Goal: Information Seeking & Learning: Learn about a topic

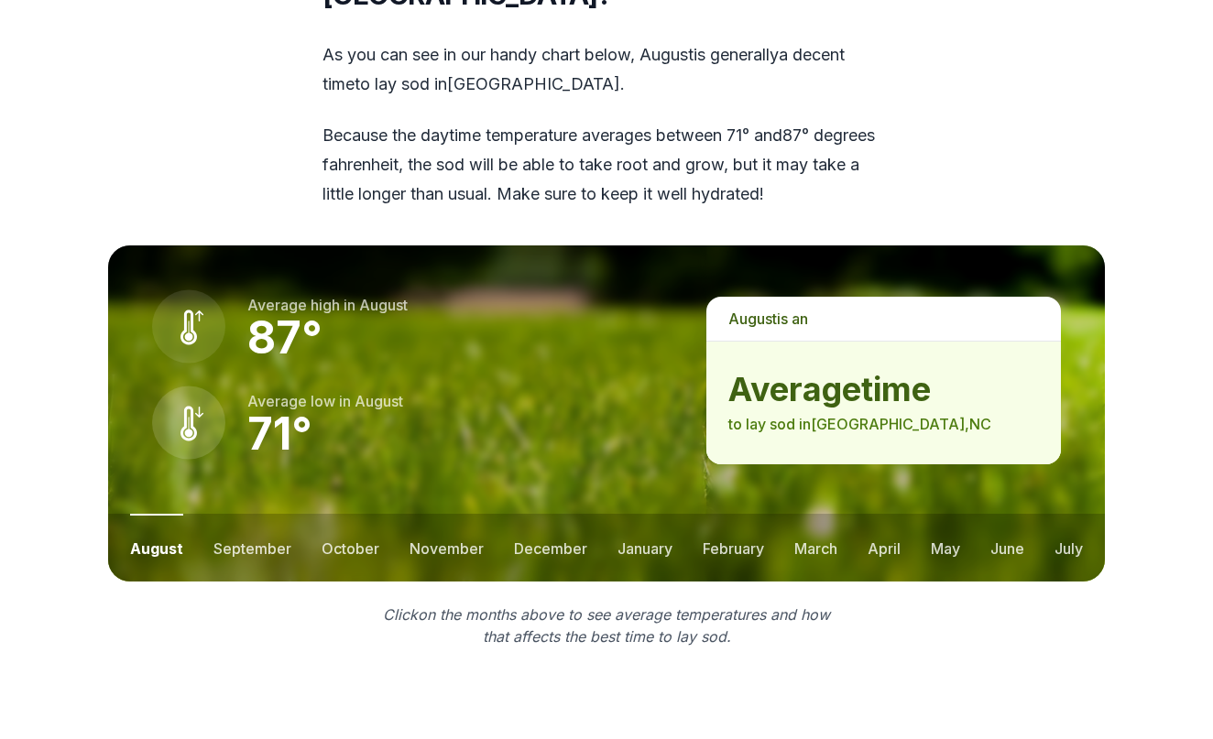
scroll to position [2407, 0]
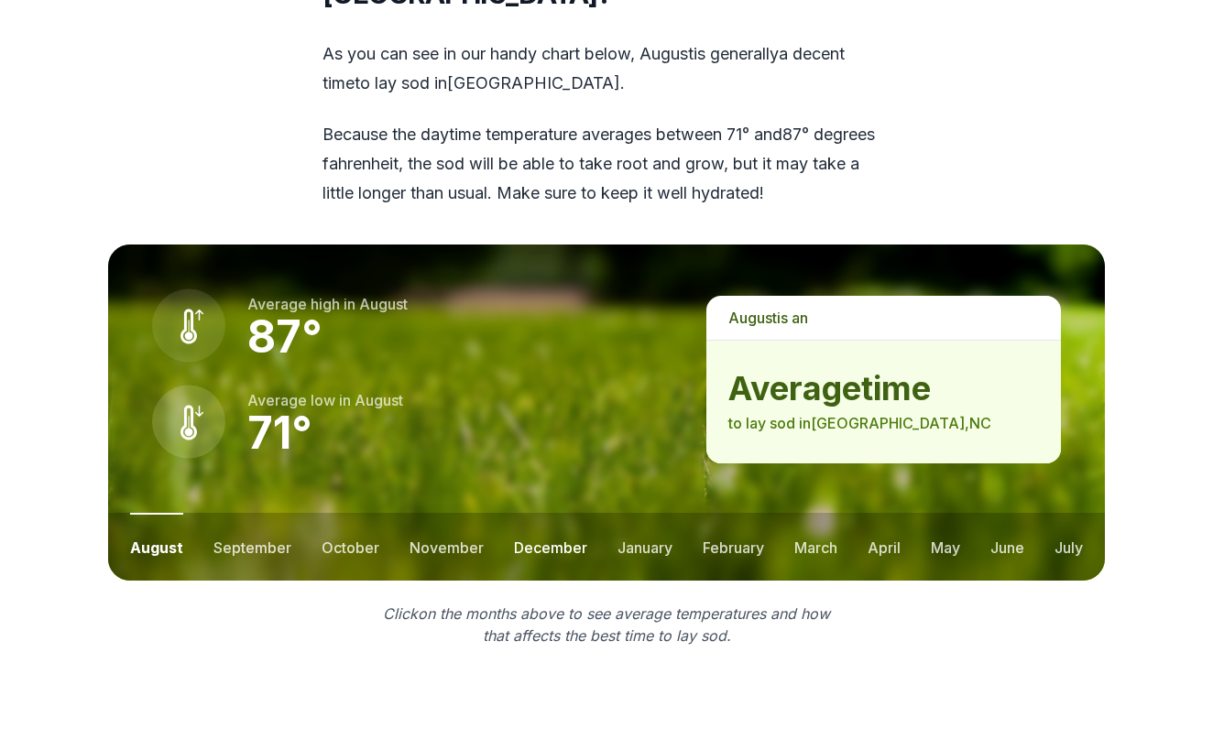
click at [558, 513] on button "december" at bounding box center [550, 547] width 73 height 68
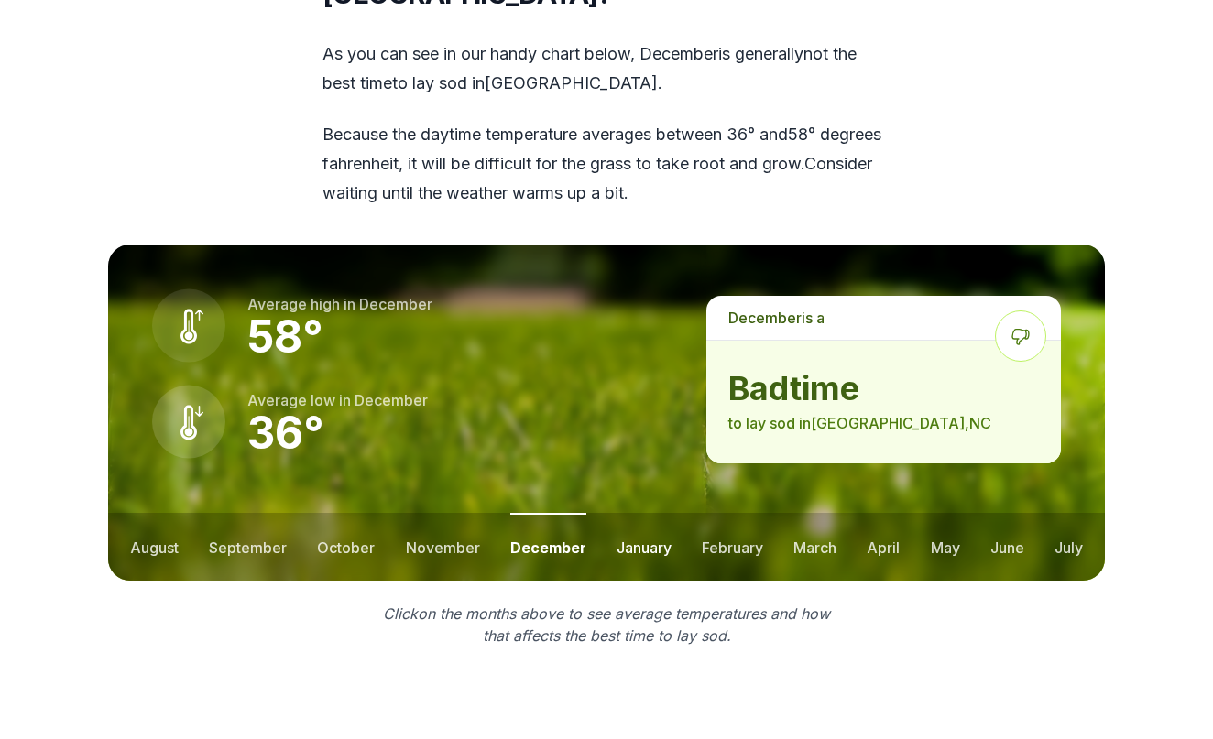
click at [644, 513] on button "january" at bounding box center [644, 547] width 55 height 68
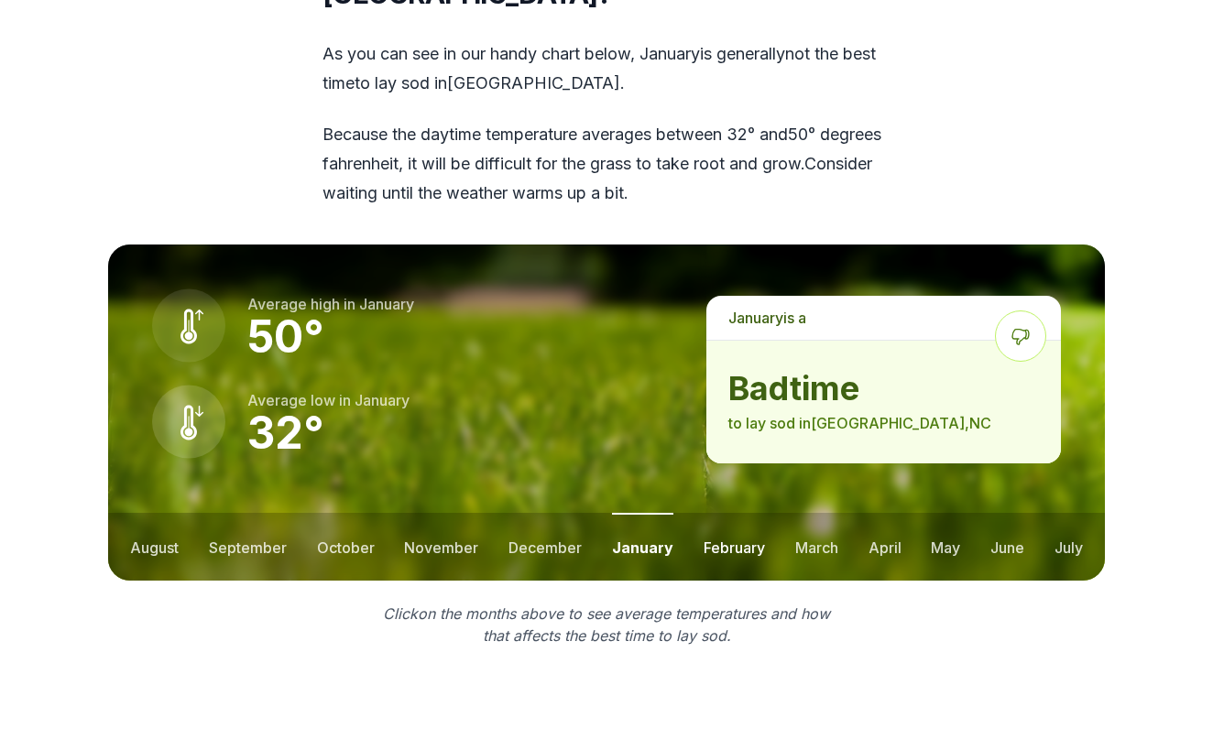
click at [722, 513] on button "february" at bounding box center [734, 547] width 61 height 68
click at [797, 513] on button "march" at bounding box center [815, 547] width 43 height 68
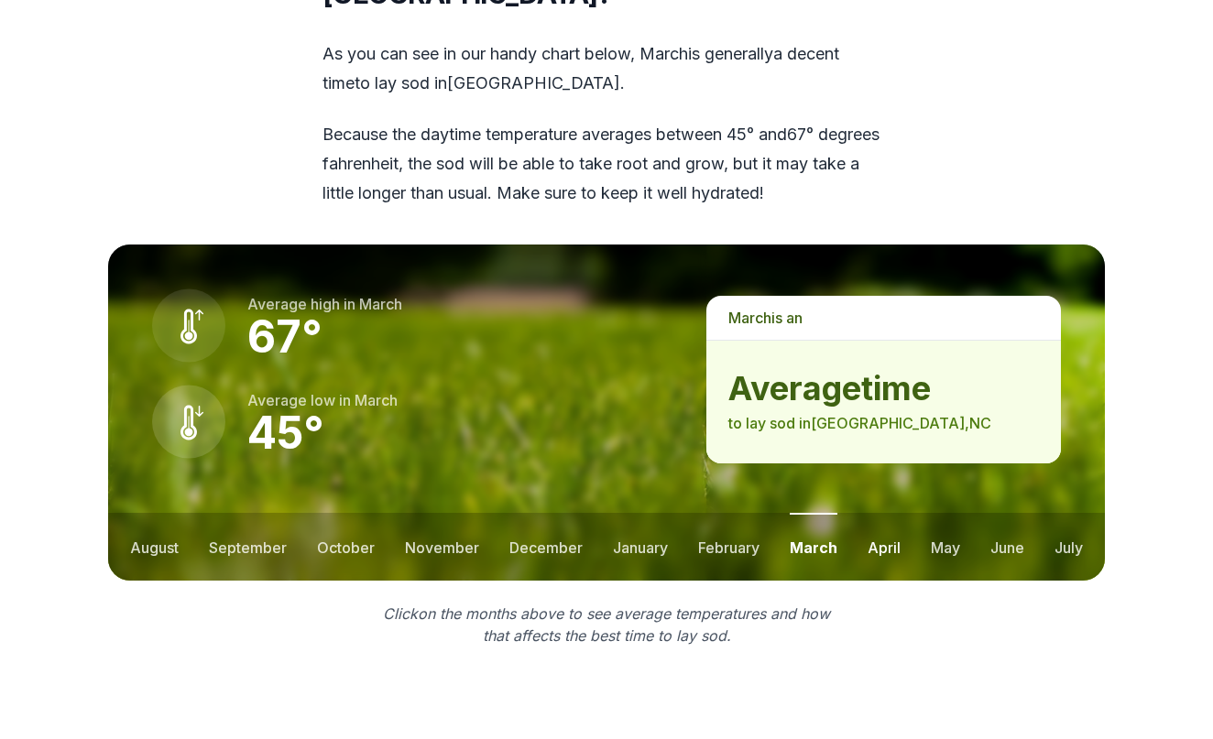
click at [879, 513] on button "april" at bounding box center [884, 547] width 33 height 68
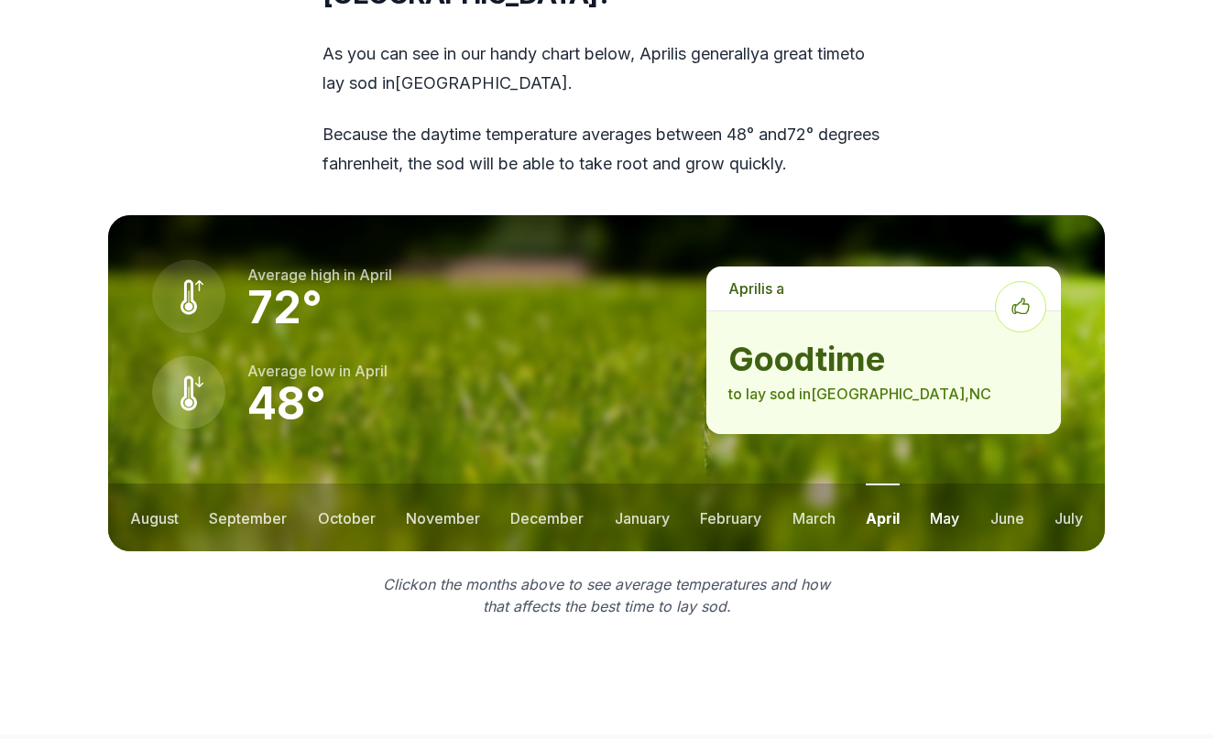
click at [949, 484] on button "may" at bounding box center [944, 518] width 29 height 68
click at [1009, 484] on button "june" at bounding box center [1007, 518] width 34 height 68
click at [1070, 484] on button "july" at bounding box center [1068, 518] width 28 height 68
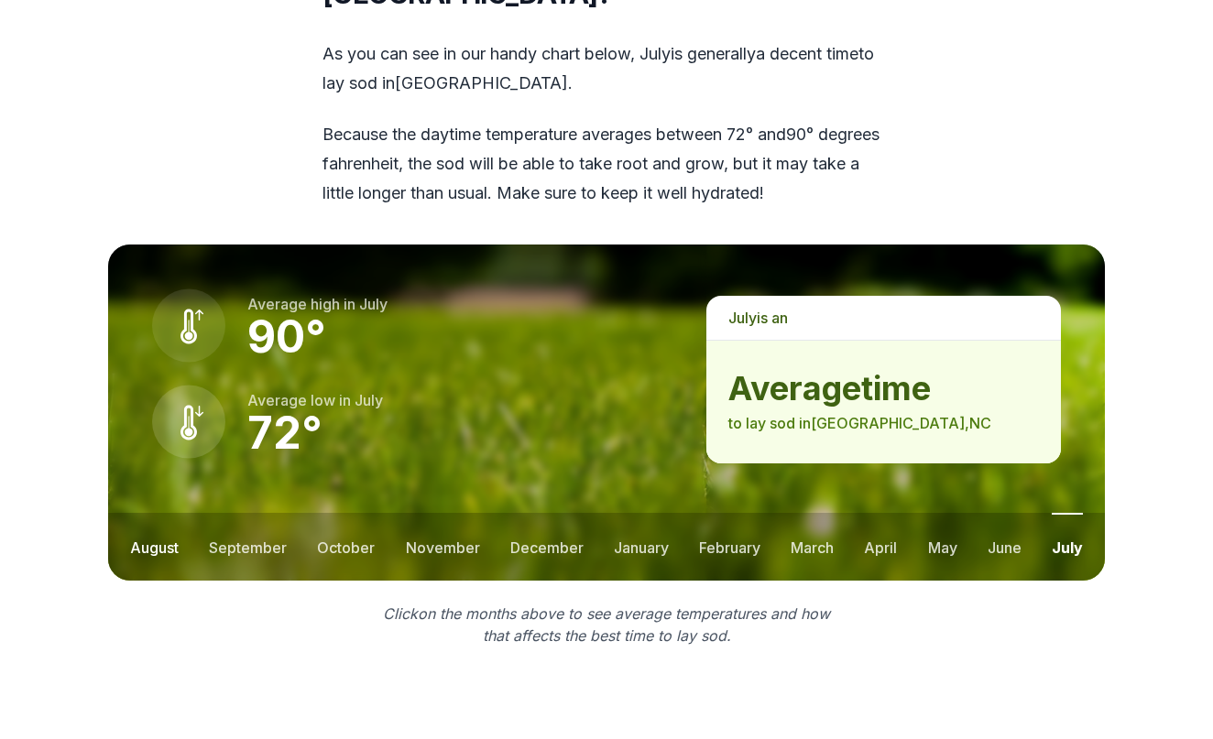
click at [151, 513] on button "august" at bounding box center [154, 547] width 49 height 68
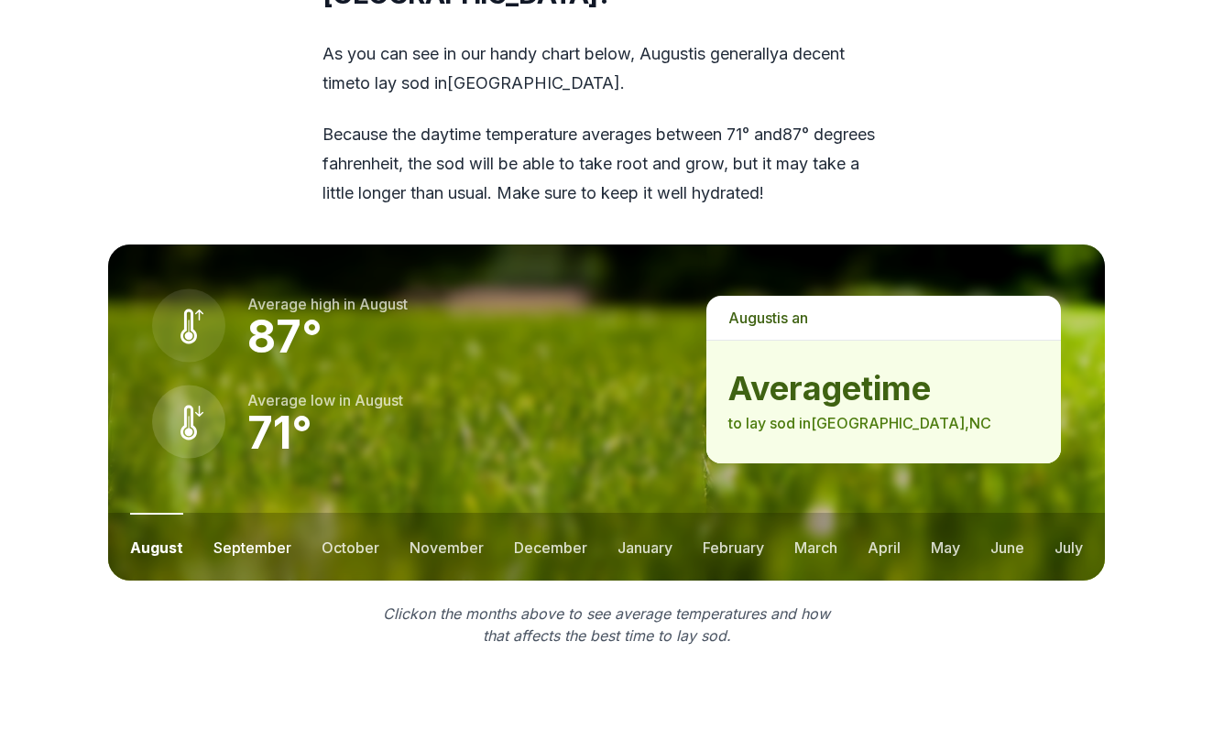
click at [248, 513] on button "september" at bounding box center [252, 547] width 78 height 68
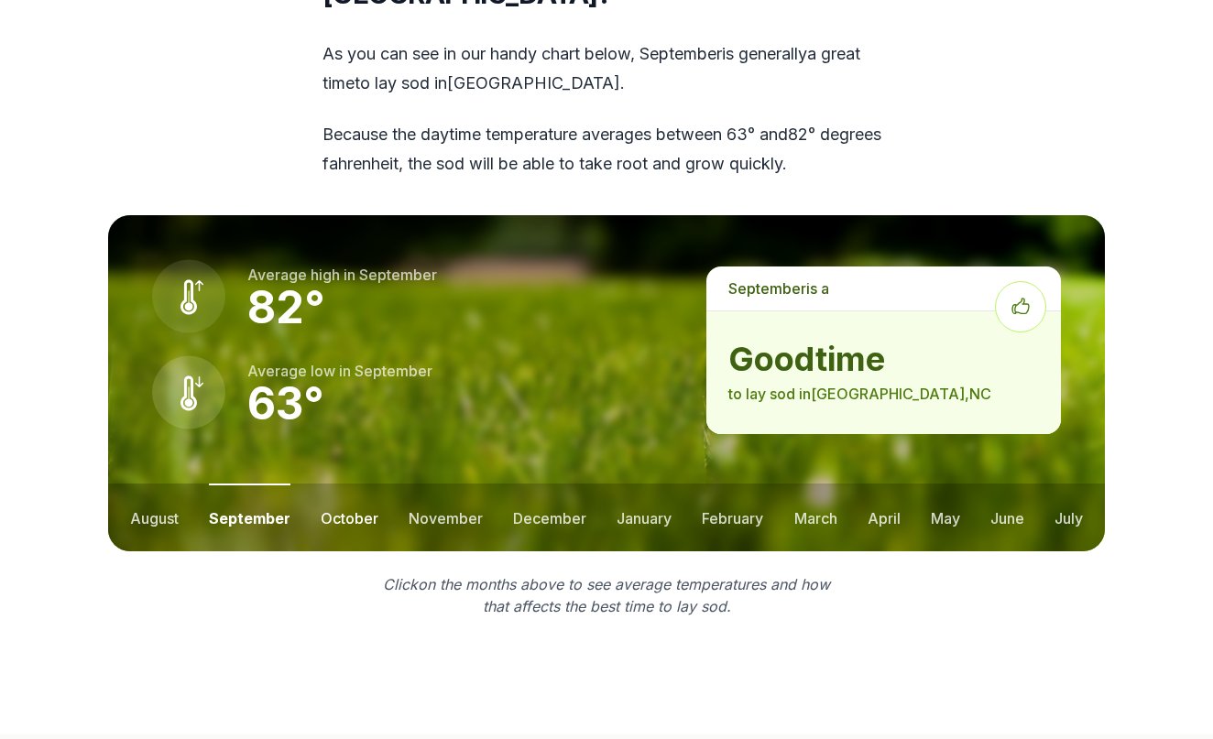
click at [366, 484] on button "october" at bounding box center [350, 518] width 58 height 68
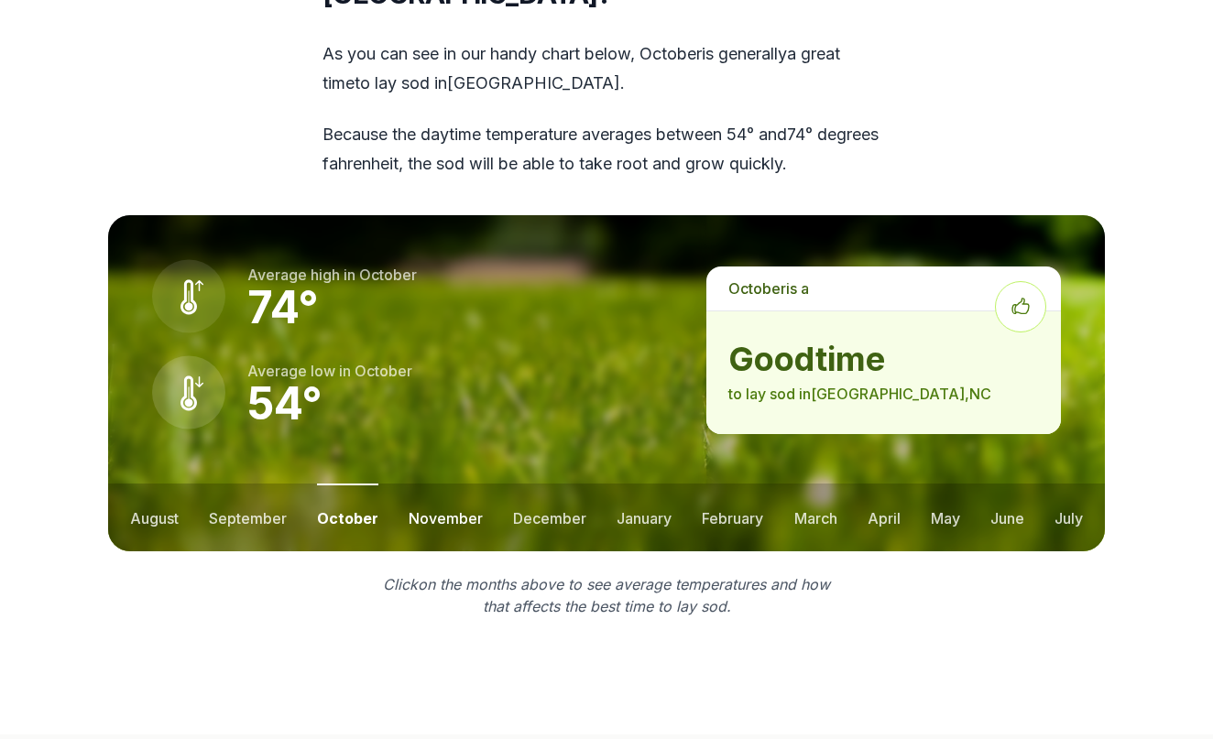
click at [452, 484] on button "november" at bounding box center [446, 518] width 74 height 68
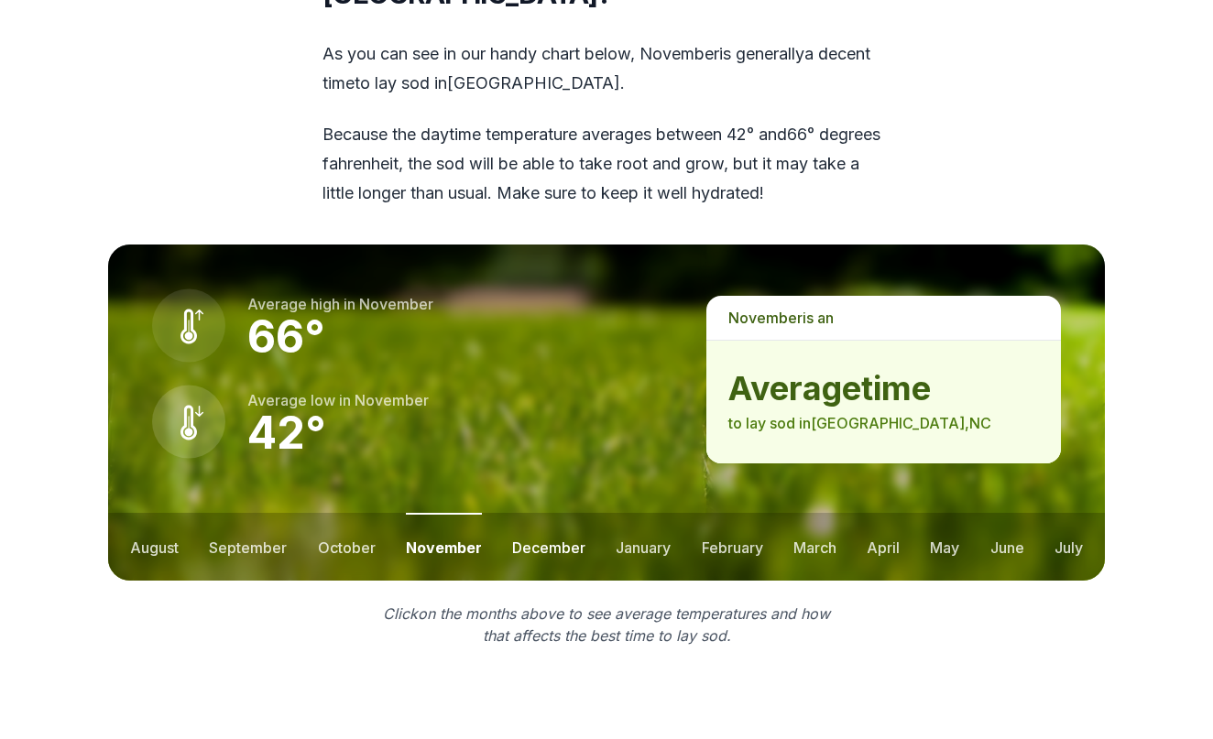
click at [543, 513] on button "december" at bounding box center [548, 547] width 73 height 68
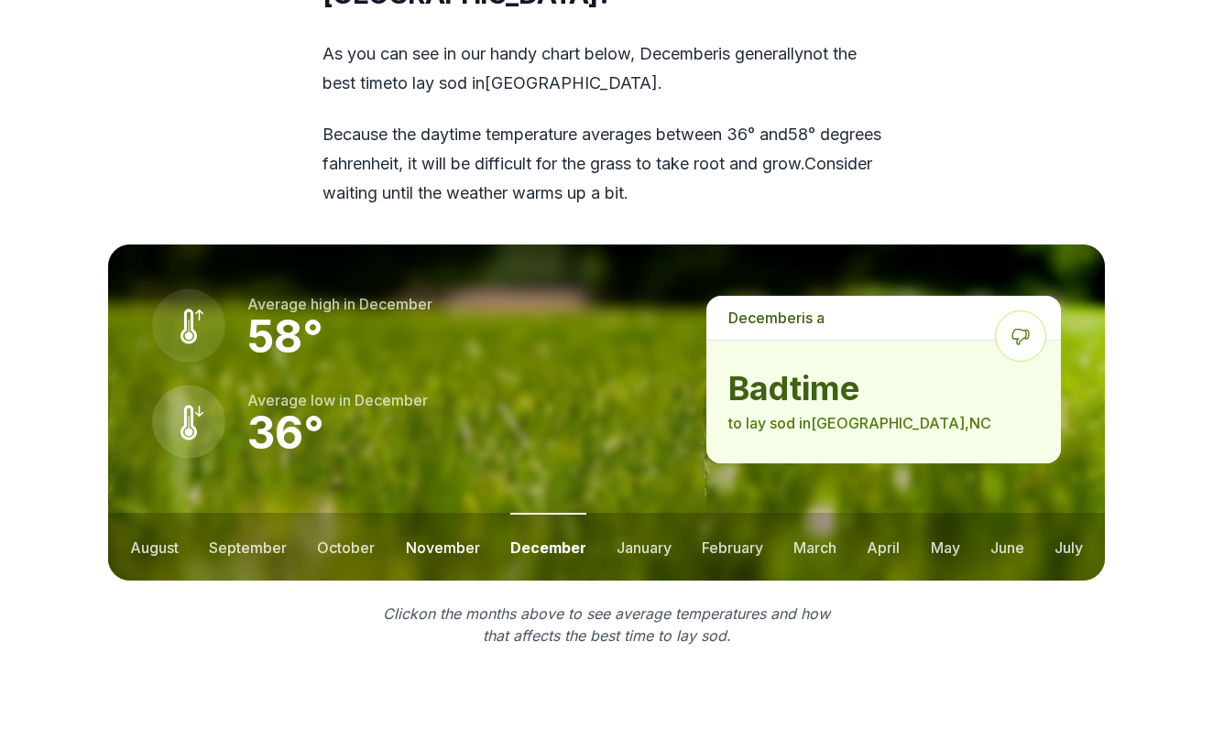
click at [440, 513] on button "november" at bounding box center [443, 547] width 74 height 68
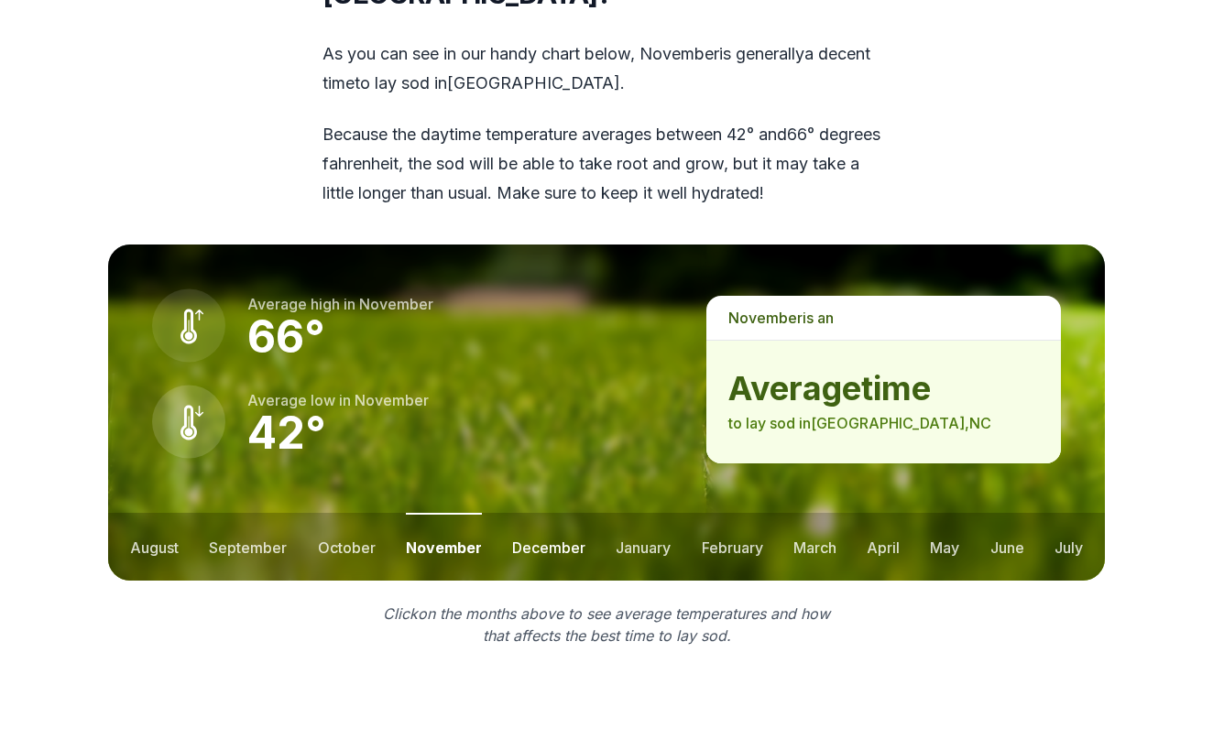
click at [541, 513] on button "december" at bounding box center [548, 547] width 73 height 68
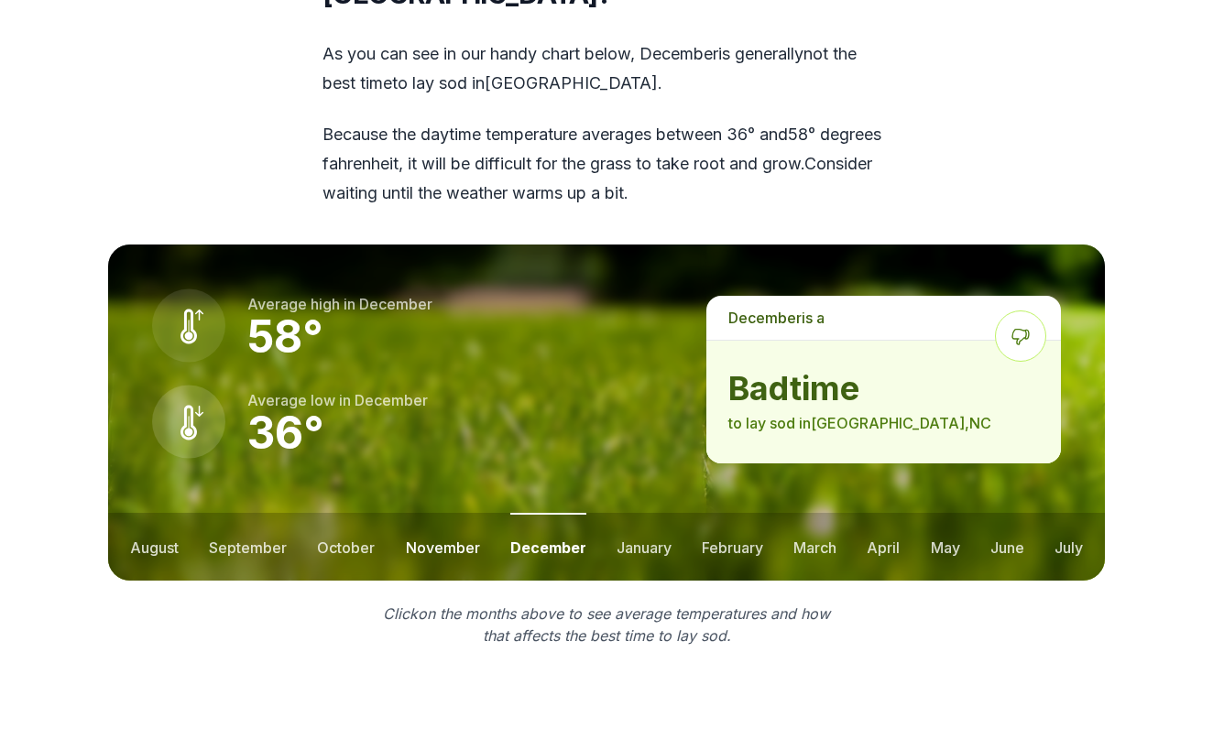
click at [428, 513] on button "november" at bounding box center [443, 547] width 74 height 68
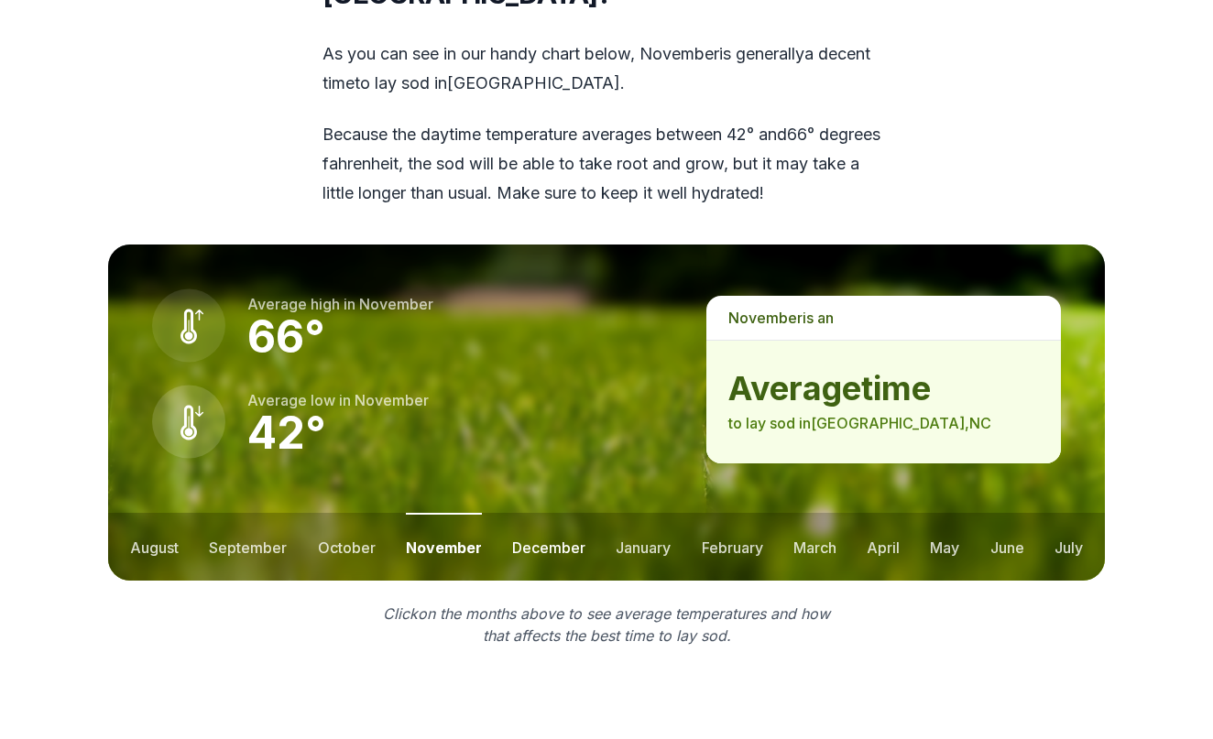
click at [558, 513] on button "december" at bounding box center [548, 547] width 73 height 68
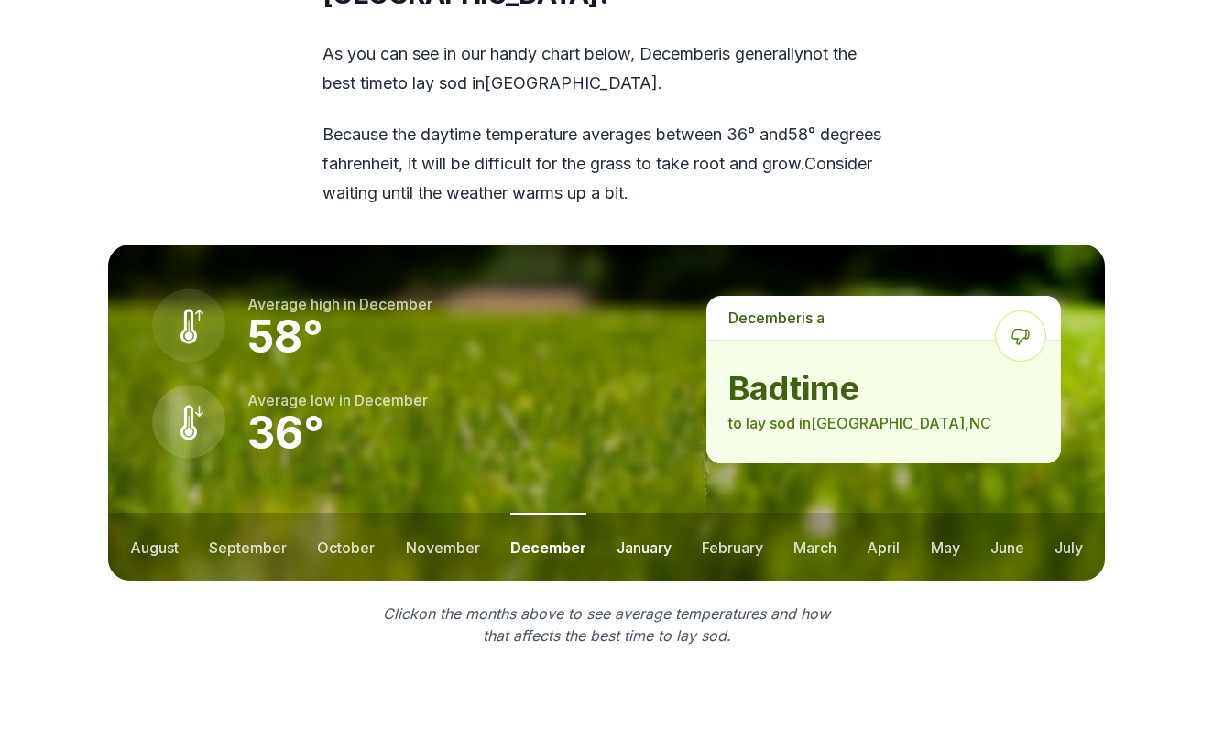
click at [637, 513] on button "january" at bounding box center [644, 547] width 55 height 68
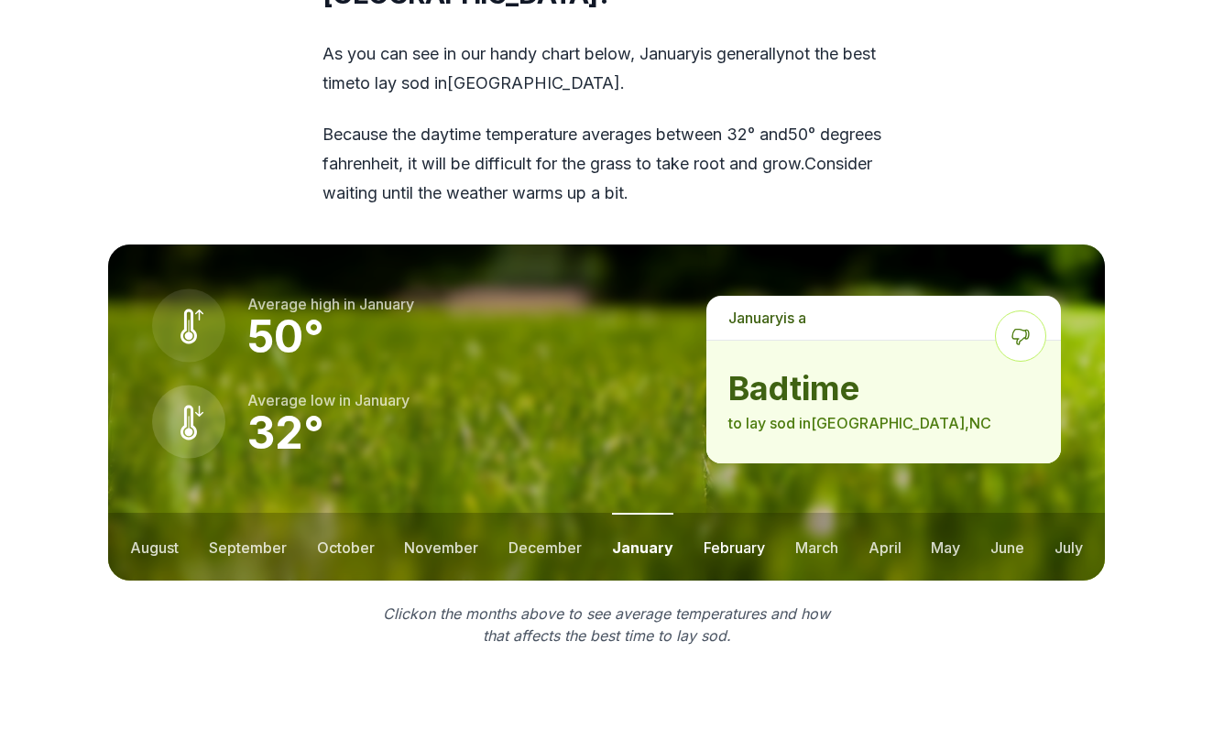
click at [724, 513] on button "february" at bounding box center [734, 547] width 61 height 68
click at [816, 513] on button "march" at bounding box center [815, 547] width 43 height 68
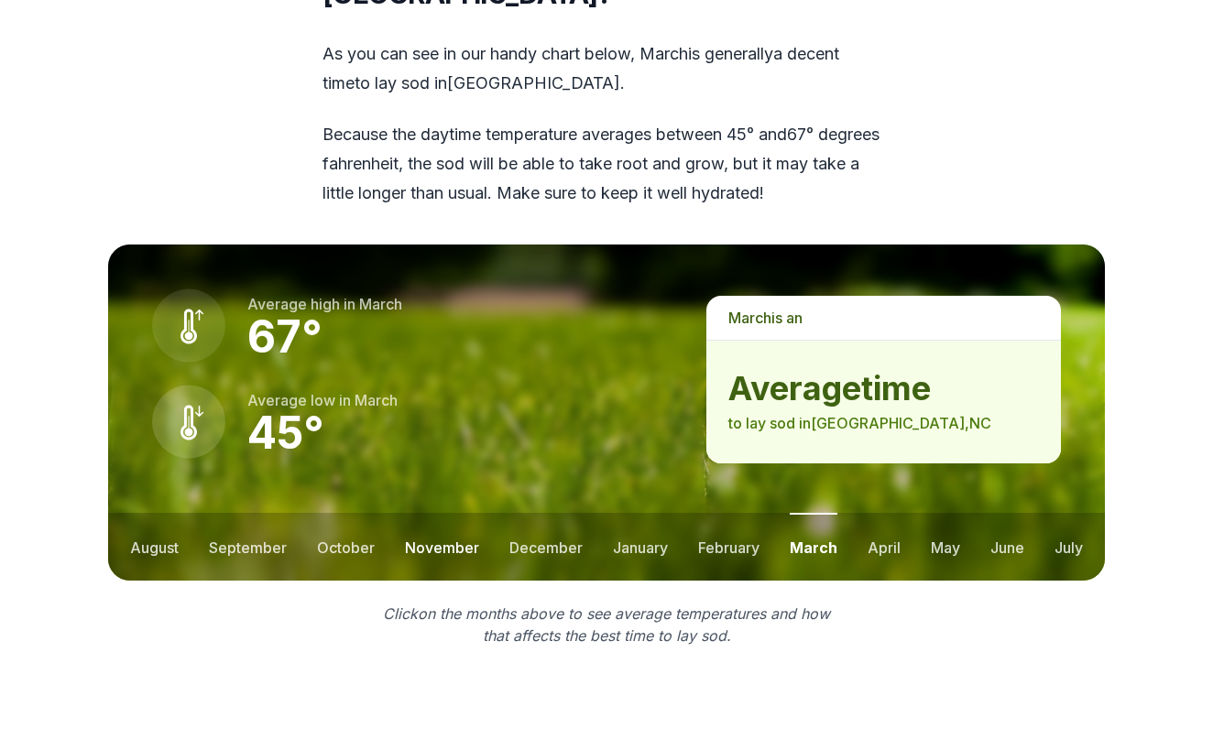
click at [452, 513] on button "november" at bounding box center [442, 547] width 74 height 68
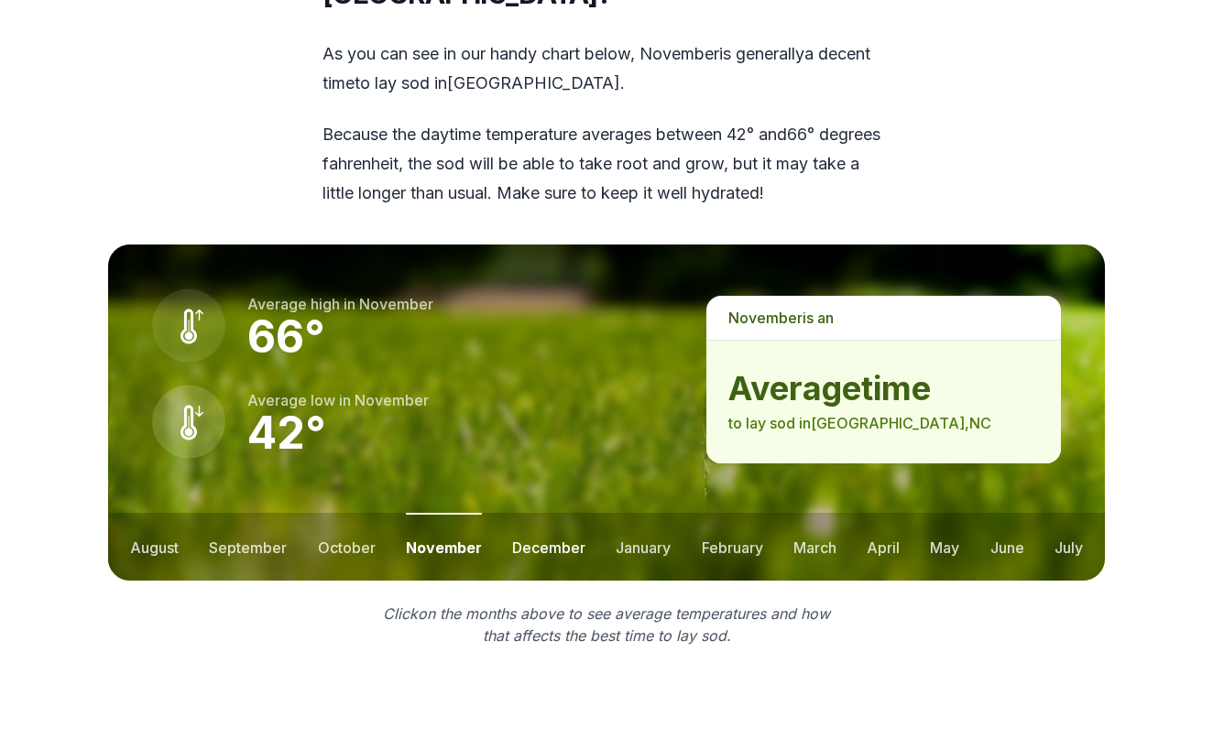
click at [544, 513] on button "december" at bounding box center [548, 547] width 73 height 68
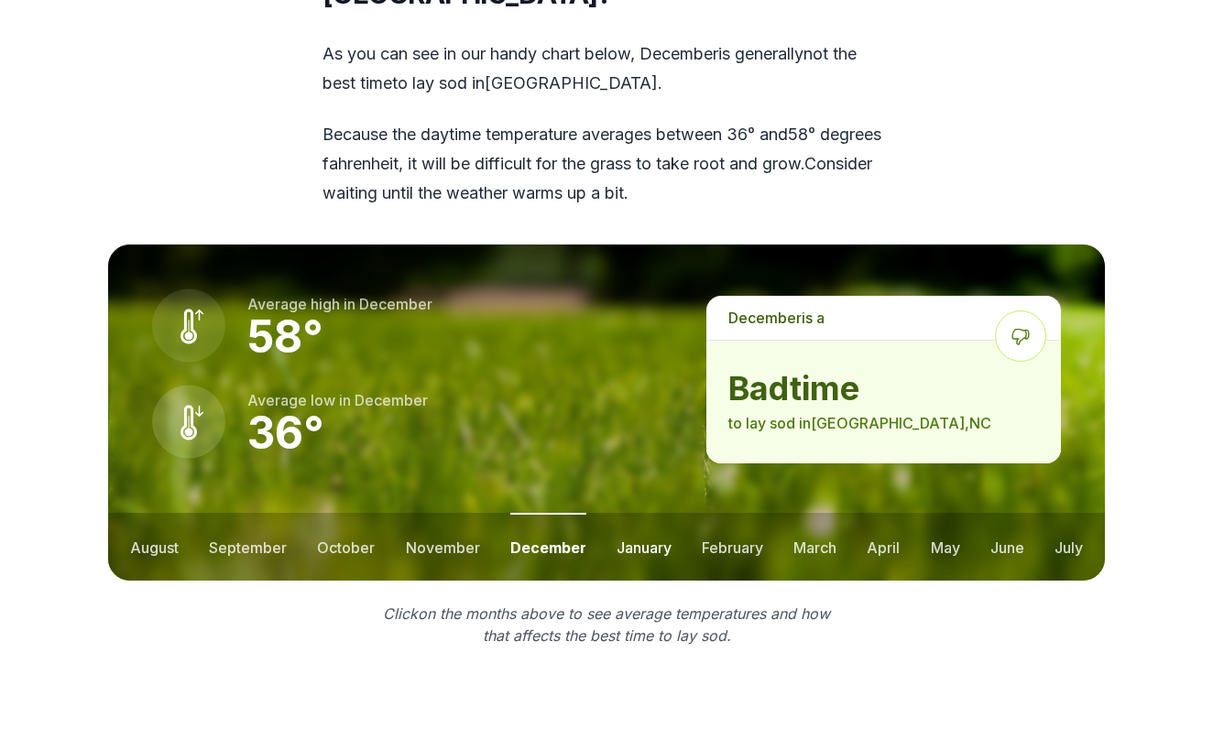
click at [647, 513] on button "january" at bounding box center [644, 547] width 55 height 68
click at [566, 513] on button "december" at bounding box center [544, 547] width 73 height 68
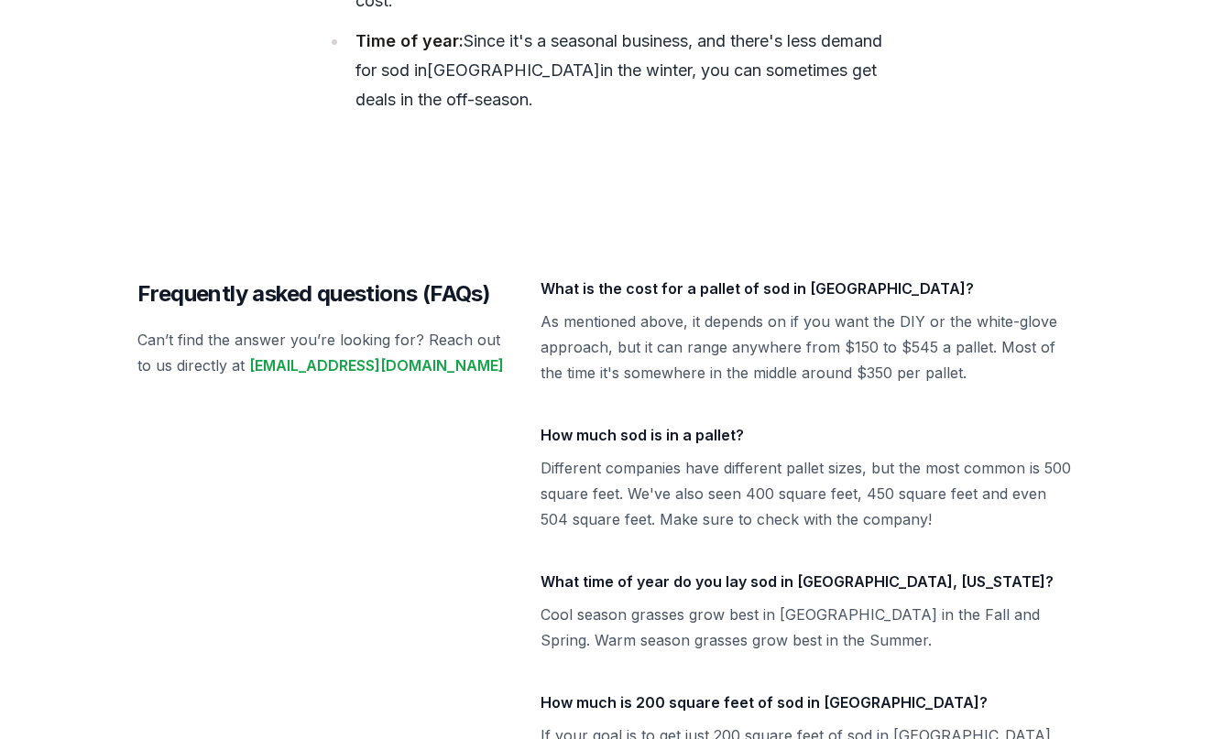
scroll to position [7560, 0]
